Goal: Information Seeking & Learning: Learn about a topic

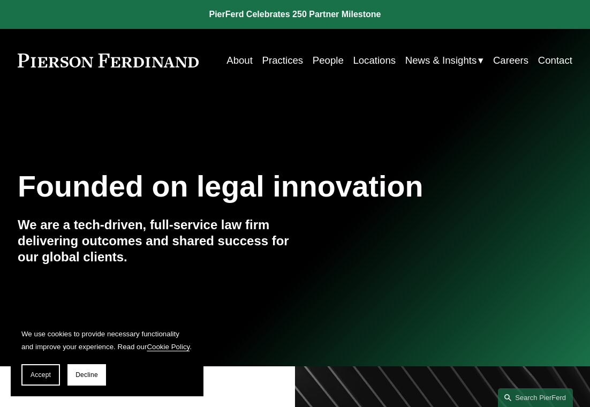
click at [306, 13] on link at bounding box center [295, 14] width 590 height 29
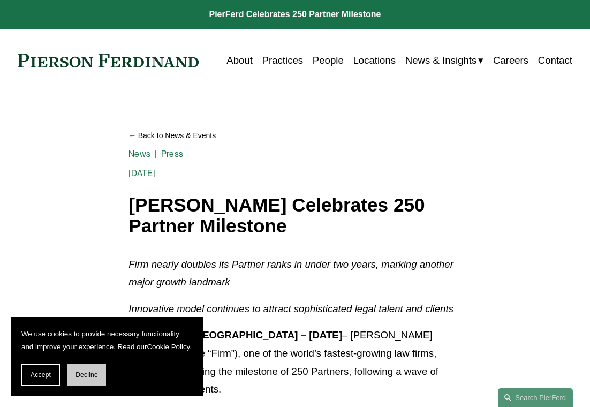
click at [93, 379] on button "Decline" at bounding box center [87, 374] width 39 height 21
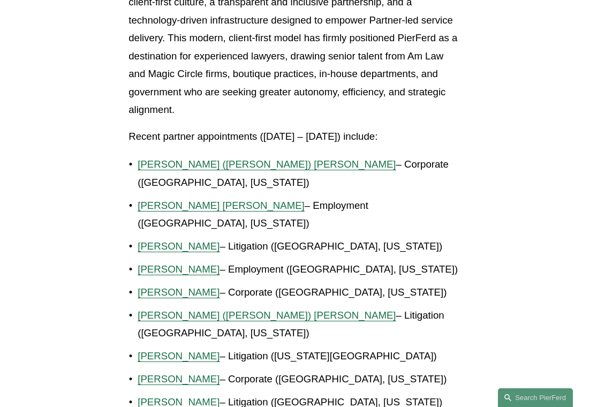
scroll to position [851, 0]
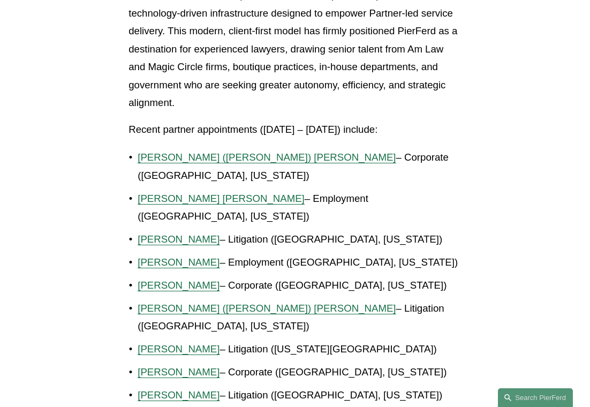
click at [163, 193] on span "Giovanni D. Antonucci Di Cesare" at bounding box center [221, 198] width 167 height 11
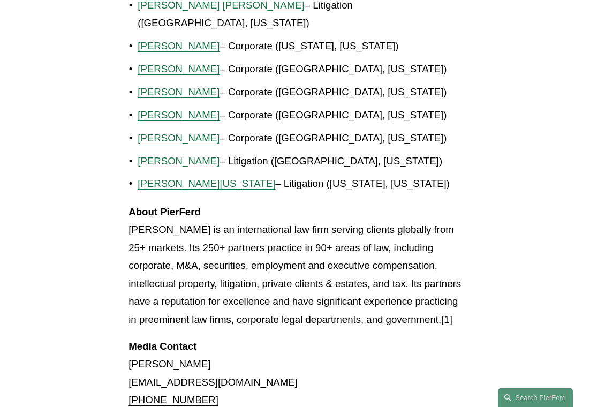
scroll to position [960, 0]
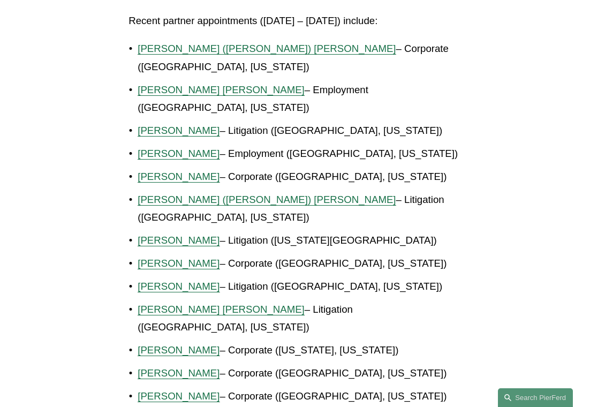
click at [166, 51] on span "Christine (Chris) B. Amrhein" at bounding box center [267, 48] width 258 height 11
click at [170, 125] on span "Marquetta J. Bryan" at bounding box center [179, 130] width 82 height 11
click at [167, 148] on span "Allison M. Bustin" at bounding box center [179, 153] width 82 height 11
click at [170, 171] on span "Brian Connelly" at bounding box center [179, 176] width 82 height 11
click at [161, 281] on span "Andrea L. Kim" at bounding box center [179, 286] width 82 height 11
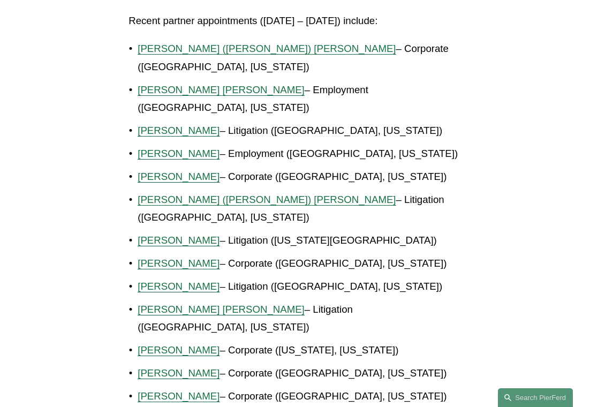
click at [176, 304] on span "Rebecca Muff Randolph" at bounding box center [221, 309] width 167 height 11
click at [185, 344] on span "Eric J. Peterman" at bounding box center [179, 349] width 82 height 11
click at [178, 368] on span "Kevin D. Pomfret" at bounding box center [179, 373] width 82 height 11
click at [193, 391] on span "Jeremy Rucker" at bounding box center [179, 396] width 82 height 11
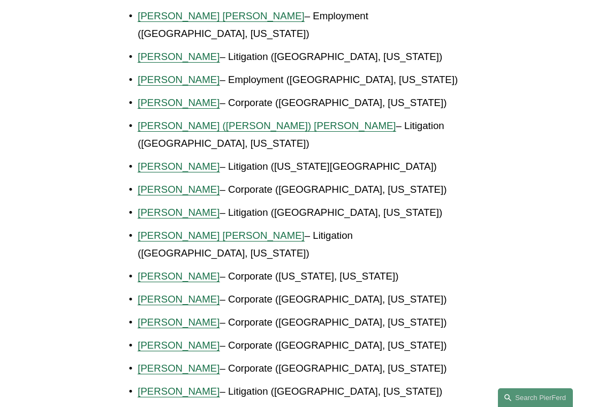
scroll to position [1067, 0]
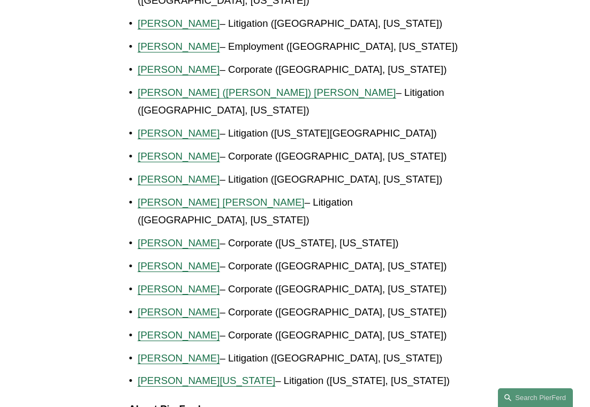
click at [179, 353] on span "Brian D. Stoltz" at bounding box center [179, 358] width 82 height 11
click at [200, 316] on ul "Christine (Chris) B. Amrhein – Corporate (Denver, Colorado) Giovanni D. Antonuc…" at bounding box center [295, 161] width 333 height 458
click at [199, 375] on span "Alicia N. Washington" at bounding box center [207, 380] width 138 height 11
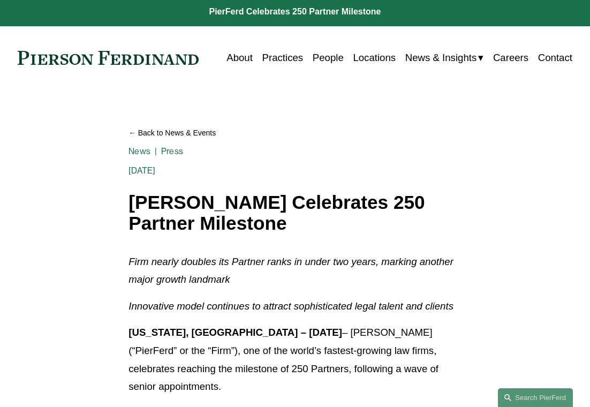
scroll to position [0, 0]
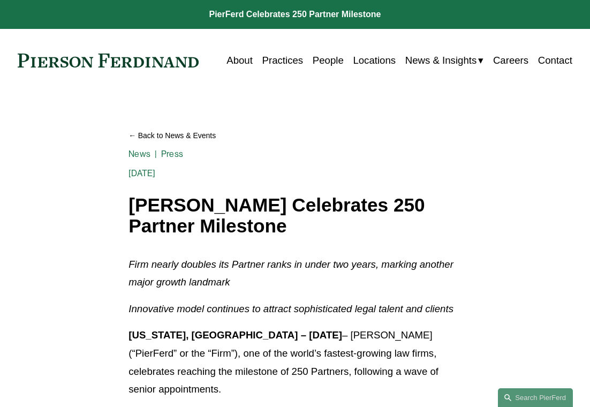
click at [209, 137] on link "Back to News & Events" at bounding box center [295, 136] width 333 height 18
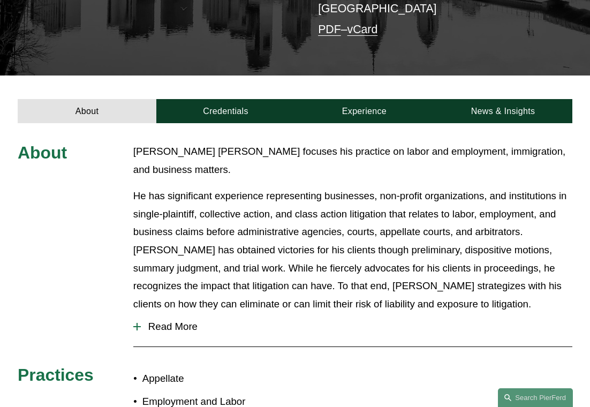
scroll to position [261, 0]
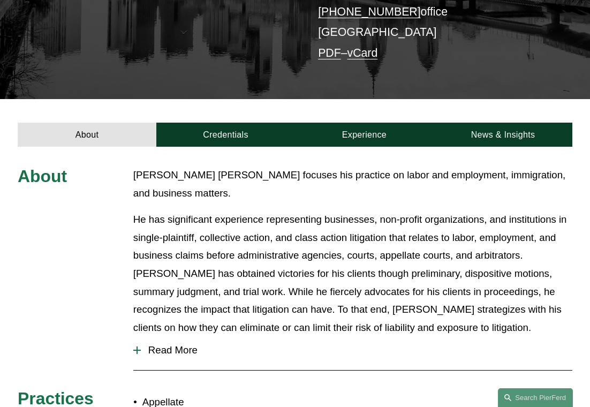
click at [320, 100] on div "About Credentials Experience News & Insights" at bounding box center [295, 123] width 590 height 48
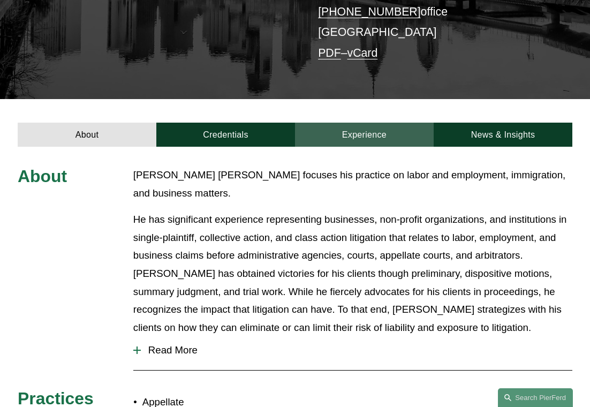
click at [333, 123] on link "Experience" at bounding box center [364, 135] width 139 height 24
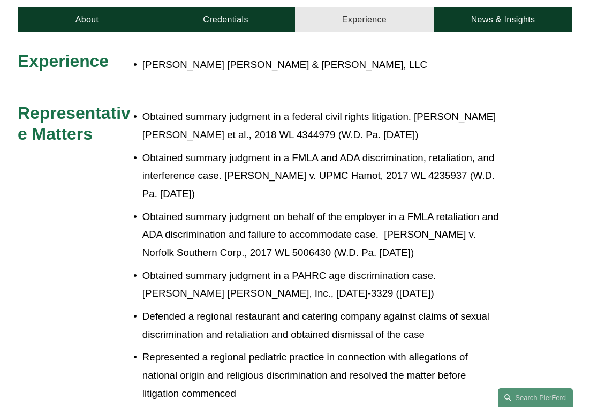
scroll to position [318, 0]
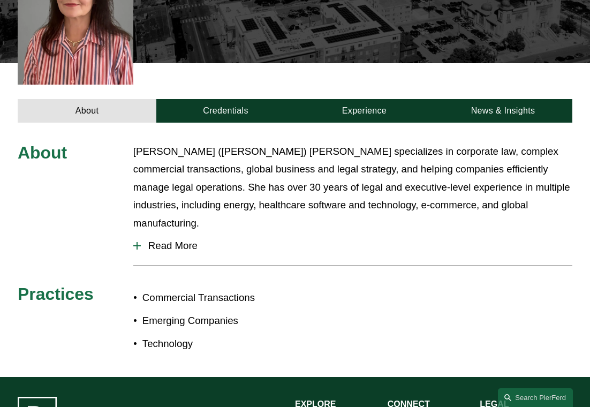
scroll to position [311, 0]
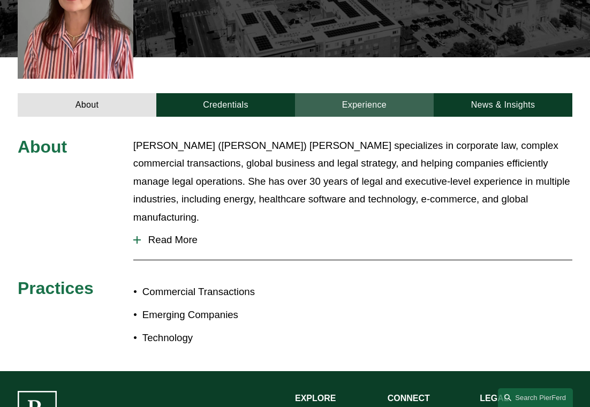
click at [304, 93] on link "Experience" at bounding box center [364, 105] width 139 height 24
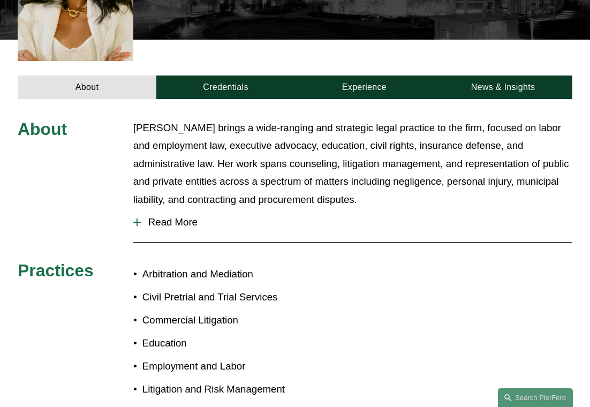
scroll to position [353, 0]
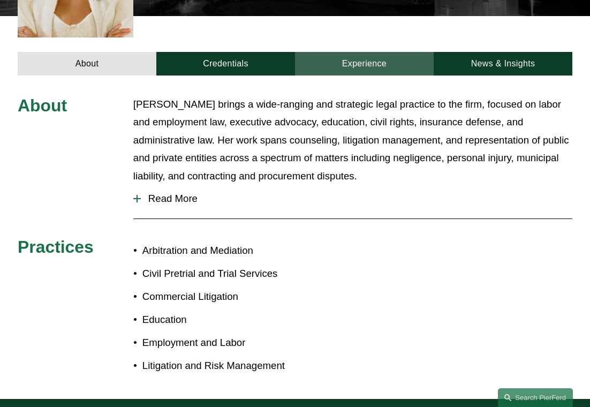
click at [335, 52] on link "Experience" at bounding box center [364, 64] width 139 height 24
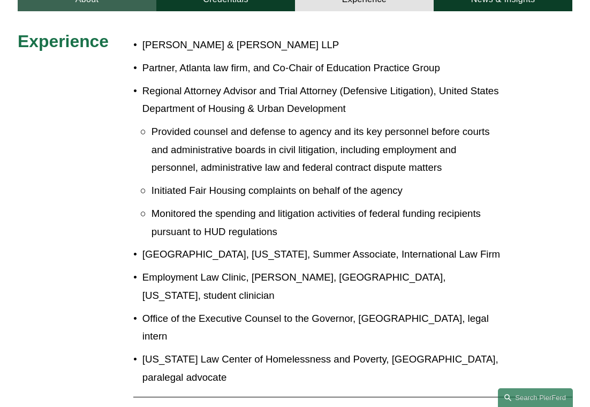
scroll to position [428, 0]
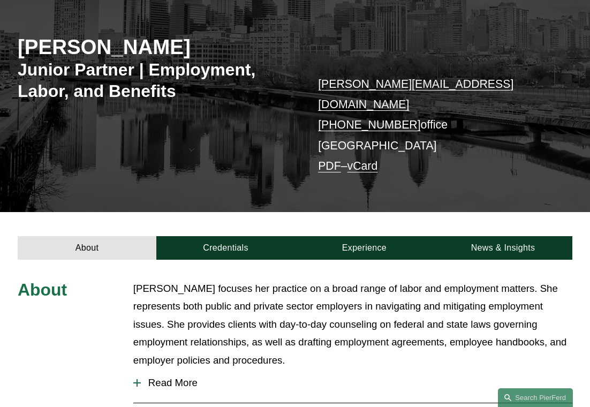
scroll to position [212, 0]
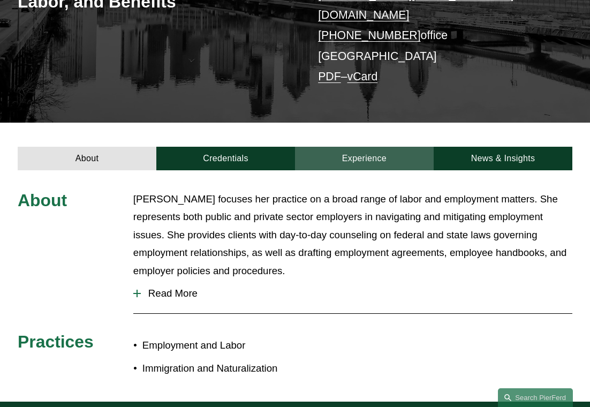
click at [381, 147] on link "Experience" at bounding box center [364, 159] width 139 height 24
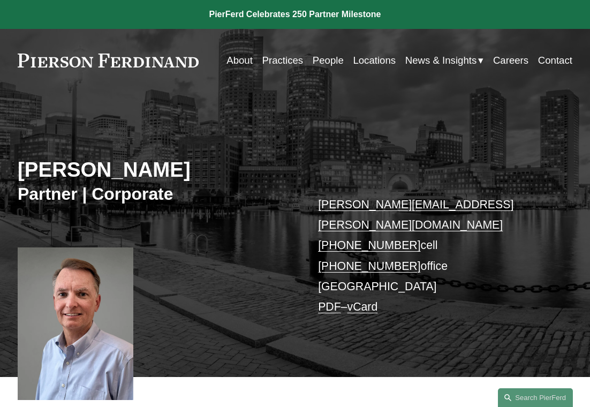
scroll to position [195, 0]
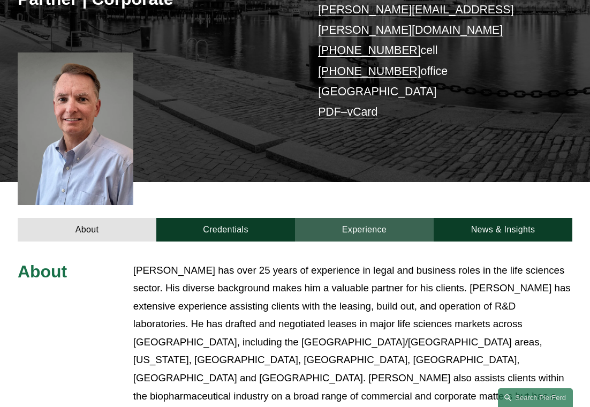
click at [336, 218] on link "Experience" at bounding box center [364, 230] width 139 height 24
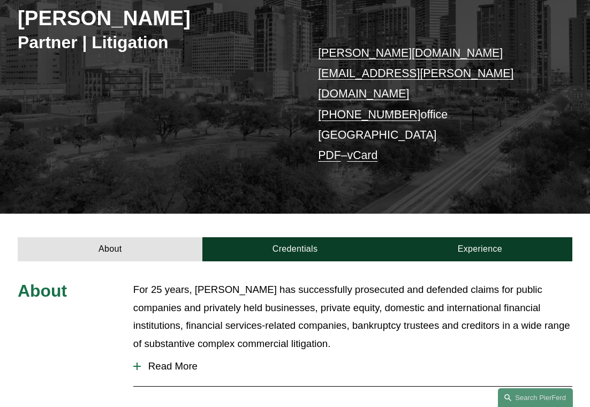
scroll to position [156, 0]
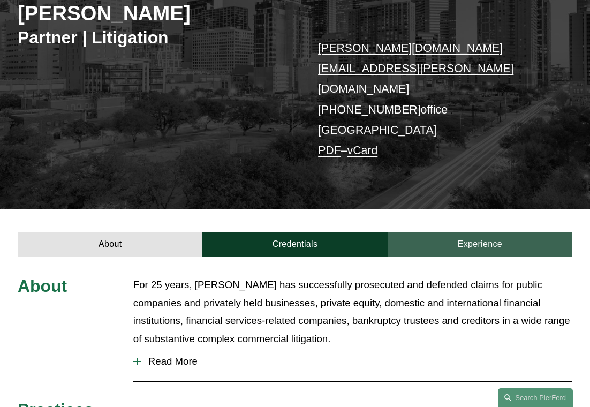
click at [413, 233] on link "Experience" at bounding box center [480, 245] width 185 height 24
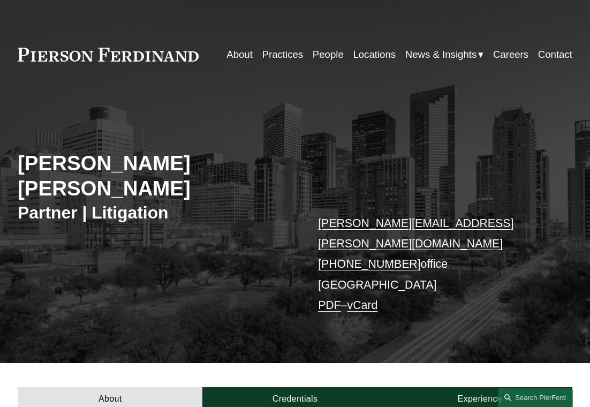
click at [314, 363] on div "About Credentials Experience" at bounding box center [295, 387] width 590 height 48
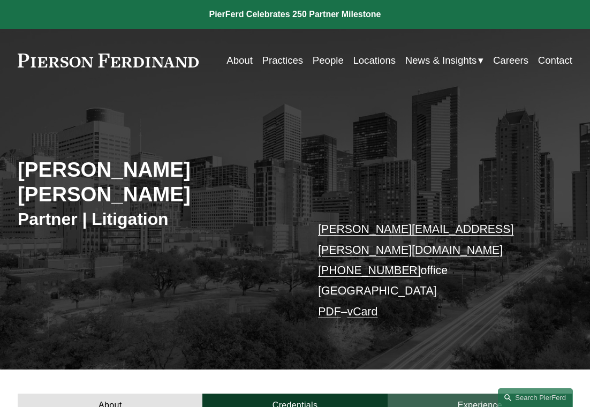
click at [445, 394] on link "Experience" at bounding box center [480, 406] width 185 height 24
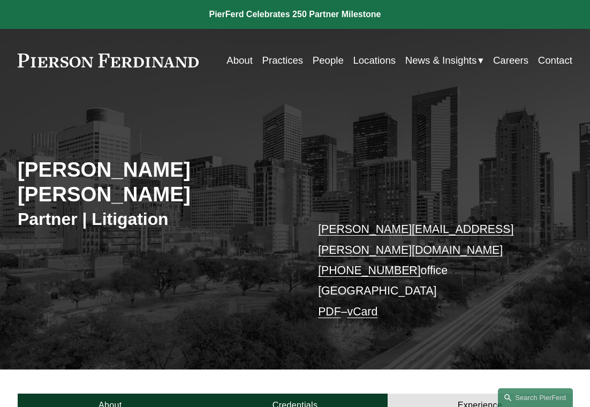
scroll to position [114, 0]
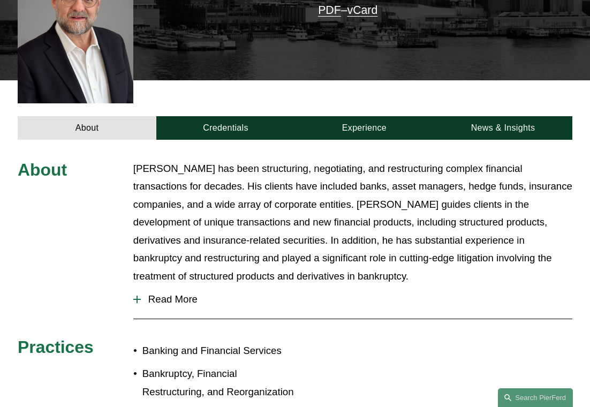
scroll to position [237, 0]
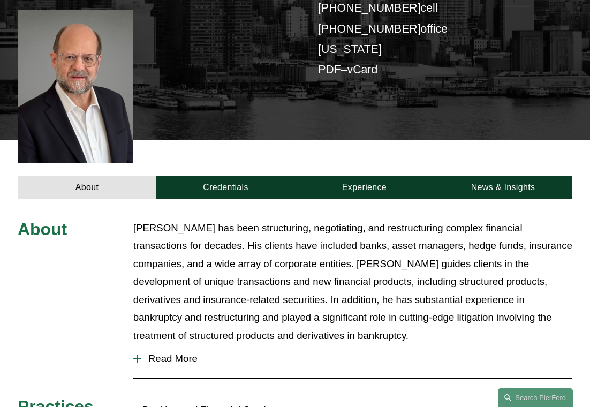
click at [482, 146] on div "About Credentials Experience News & Insights" at bounding box center [295, 169] width 590 height 59
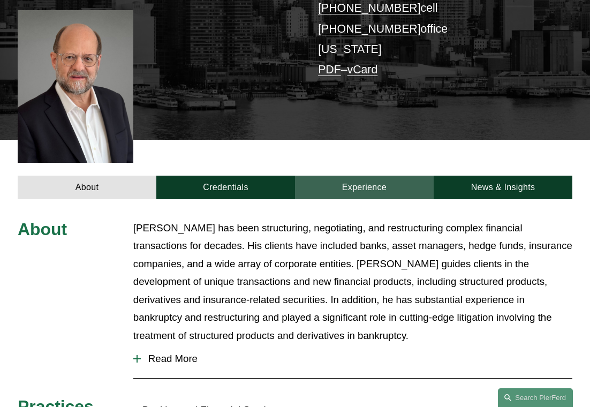
click at [377, 176] on link "Experience" at bounding box center [364, 188] width 139 height 24
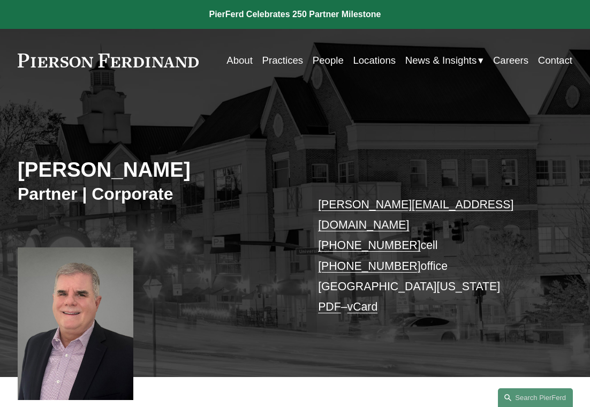
scroll to position [191, 0]
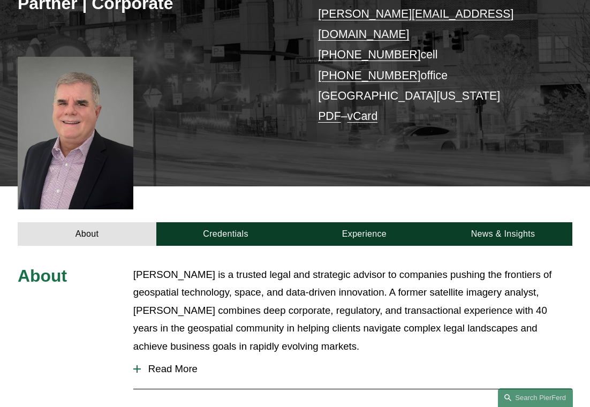
click at [359, 199] on div "About Credentials Experience News & Insights" at bounding box center [295, 215] width 590 height 59
click at [355, 222] on link "Experience" at bounding box center [364, 234] width 139 height 24
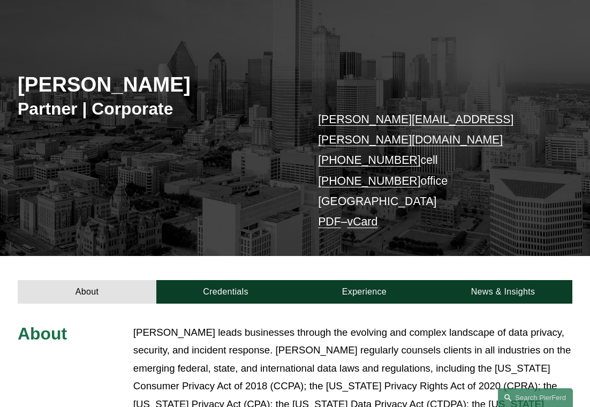
scroll to position [211, 0]
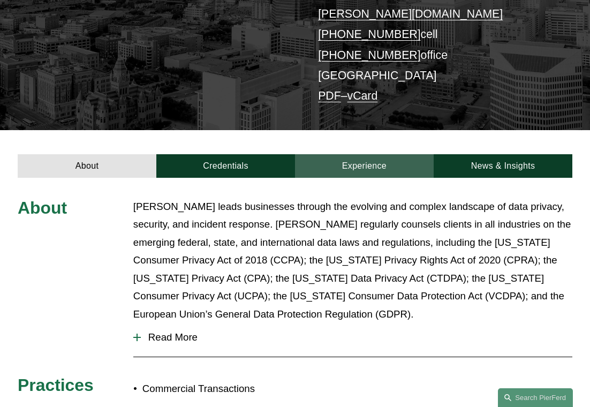
click at [347, 154] on link "Experience" at bounding box center [364, 166] width 139 height 24
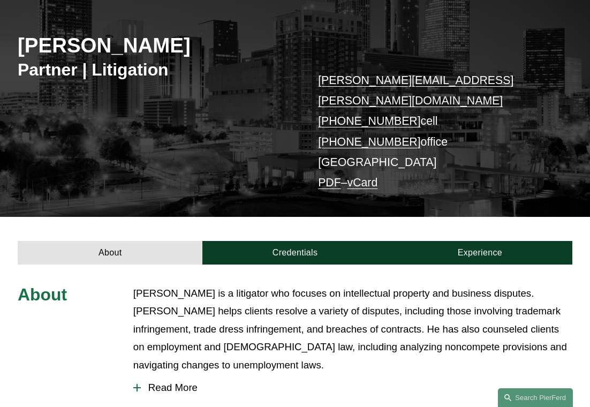
scroll to position [249, 0]
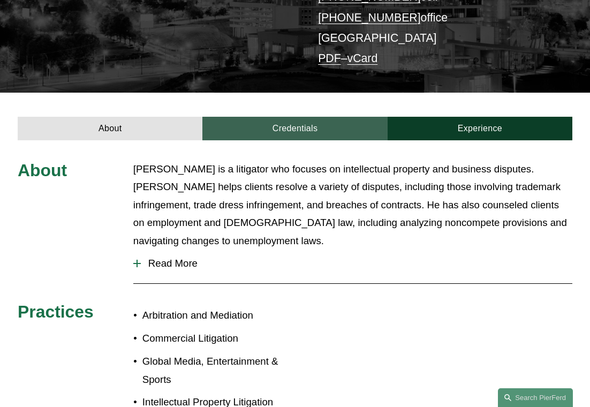
click at [351, 117] on link "Credentials" at bounding box center [295, 129] width 185 height 24
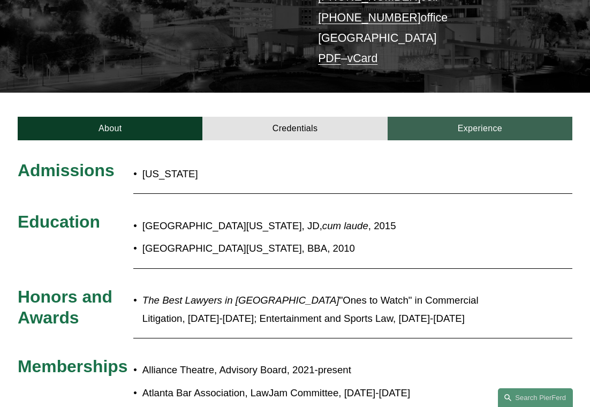
click at [437, 117] on link "Experience" at bounding box center [480, 129] width 185 height 24
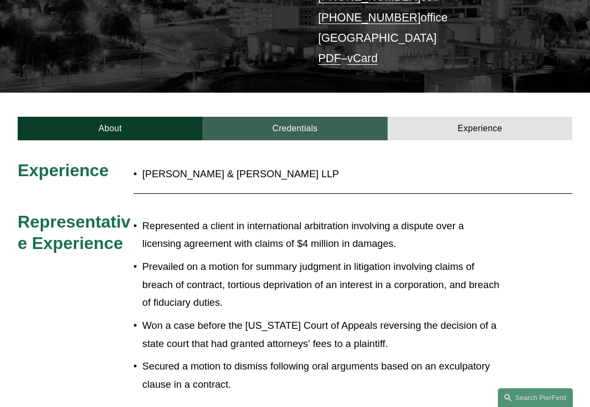
click at [254, 117] on link "Credentials" at bounding box center [295, 129] width 185 height 24
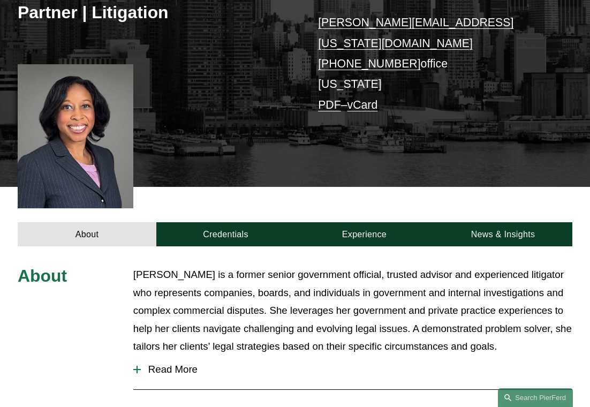
scroll to position [215, 0]
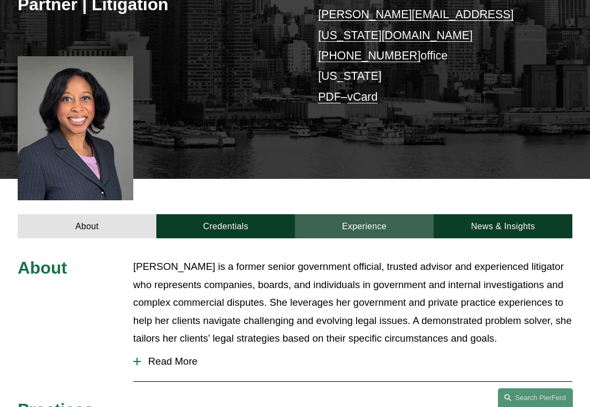
click at [393, 214] on link "Experience" at bounding box center [364, 226] width 139 height 24
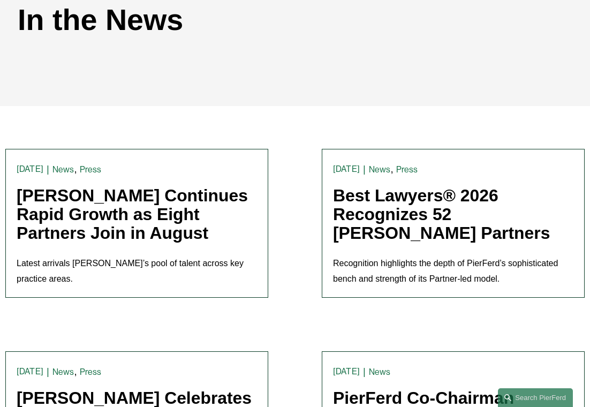
scroll to position [266, 0]
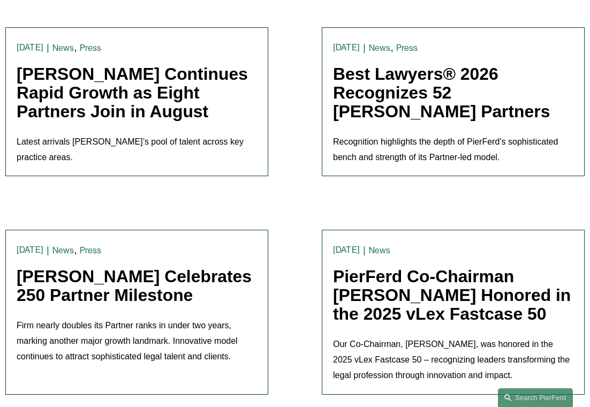
click at [369, 85] on link "Best Lawyers® 2026 Recognizes 52 [PERSON_NAME] Partners" at bounding box center [441, 92] width 217 height 57
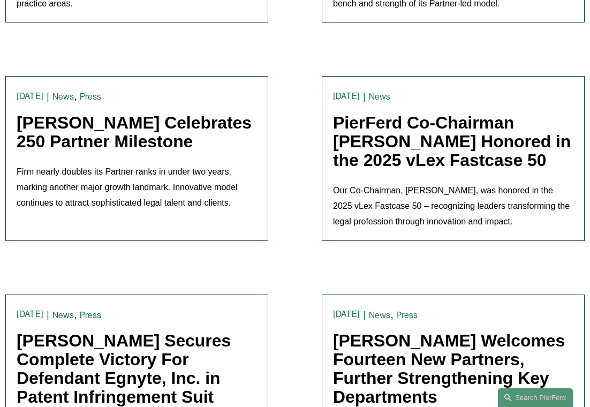
scroll to position [418, 0]
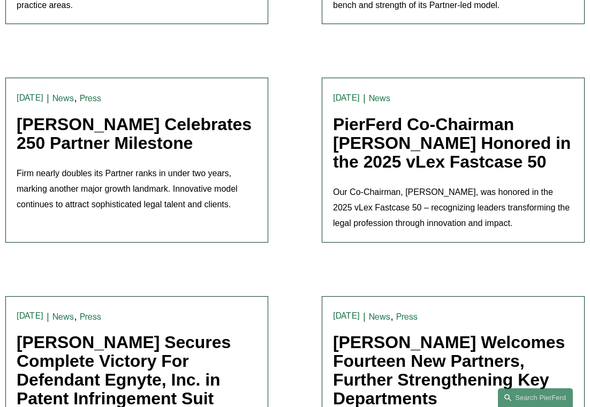
click at [366, 357] on link "[PERSON_NAME] Welcomes Fourteen New Partners, Further Strengthening Key Departm…" at bounding box center [449, 371] width 232 height 76
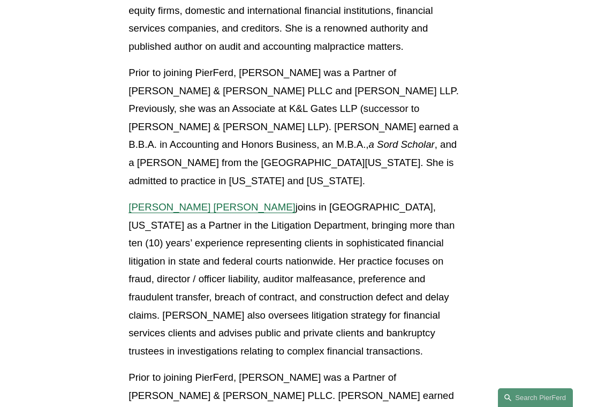
scroll to position [1685, 0]
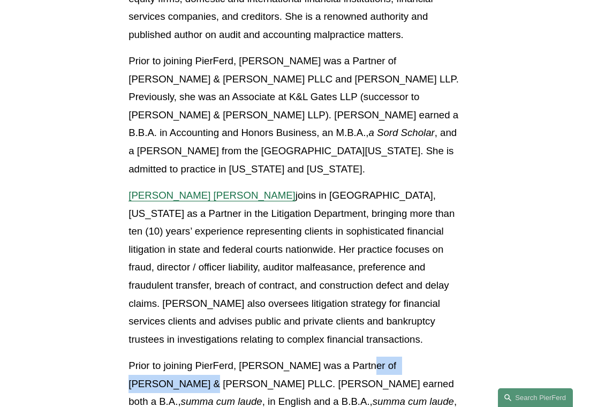
drag, startPoint x: 359, startPoint y: 258, endPoint x: 464, endPoint y: 264, distance: 105.2
click at [464, 264] on div "Latest arrivals reinforce sophisticated benches in Corporate, Litigation, Emplo…" at bounding box center [294, 410] width 351 height 3639
copy p "[PERSON_NAME] & [PERSON_NAME]"
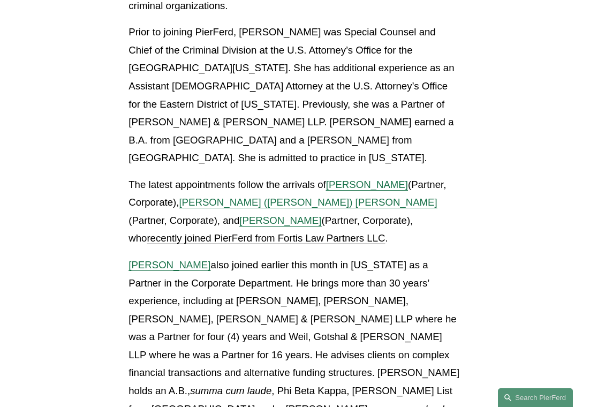
scroll to position [2809, 0]
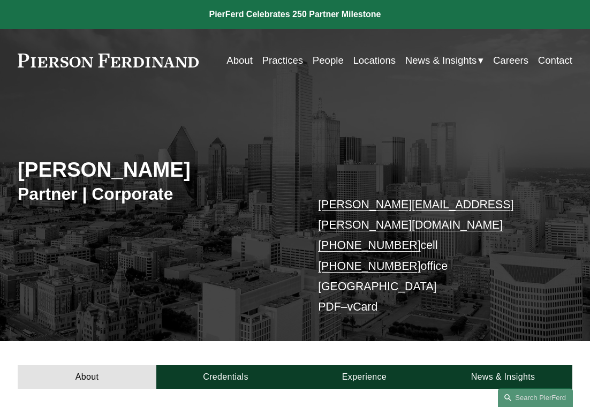
scroll to position [270, 0]
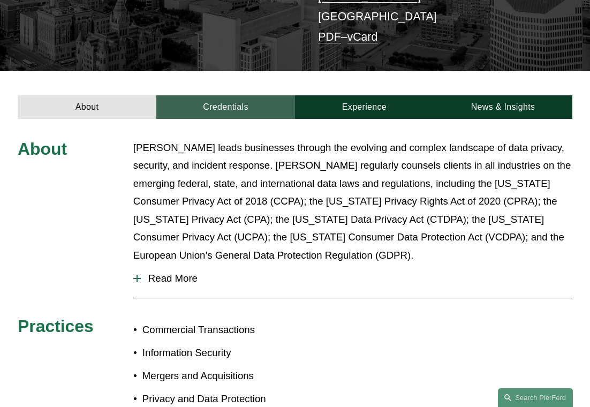
click at [200, 95] on link "Credentials" at bounding box center [225, 107] width 139 height 24
